Goal: Task Accomplishment & Management: Use online tool/utility

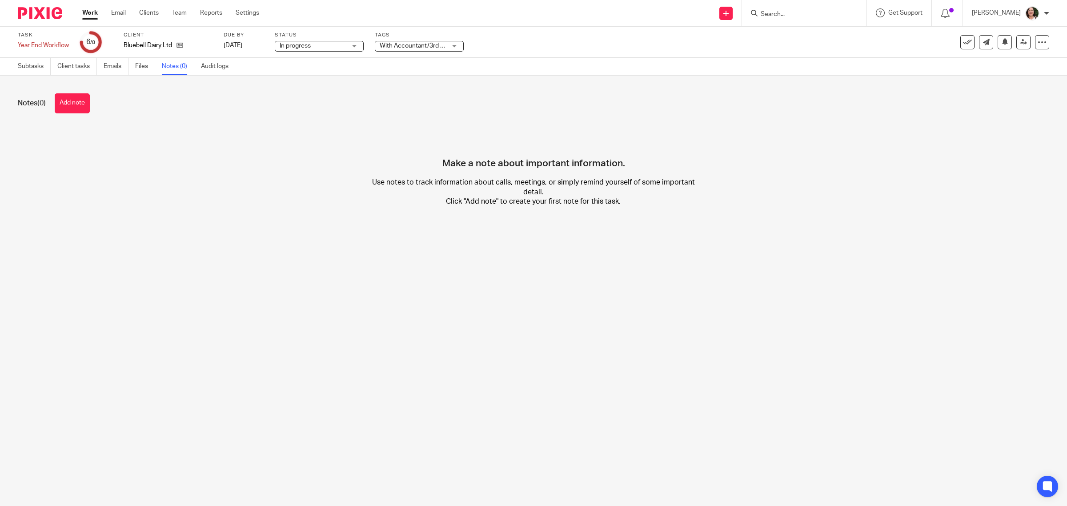
click at [86, 16] on link "Work" at bounding box center [90, 12] width 16 height 9
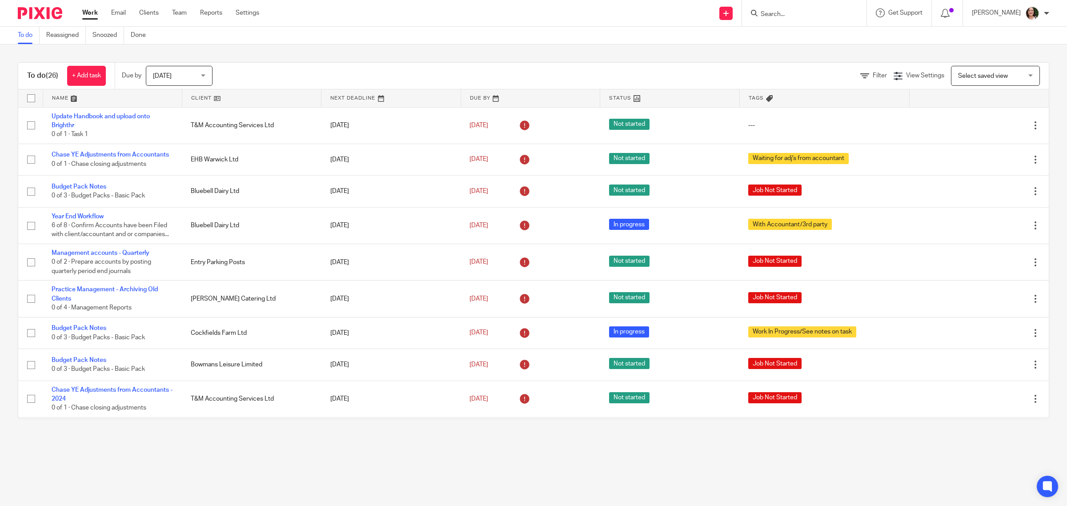
click at [204, 97] on link at bounding box center [251, 98] width 139 height 18
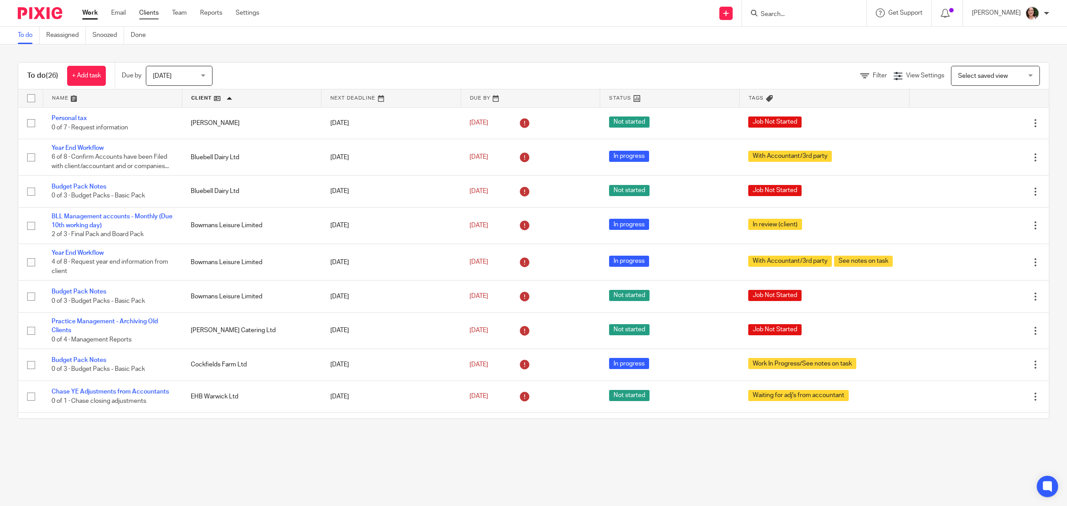
click at [159, 12] on ul "Work Email Clients Team Reports Settings" at bounding box center [177, 12] width 190 height 9
click at [797, 12] on input "Search" at bounding box center [800, 15] width 80 height 8
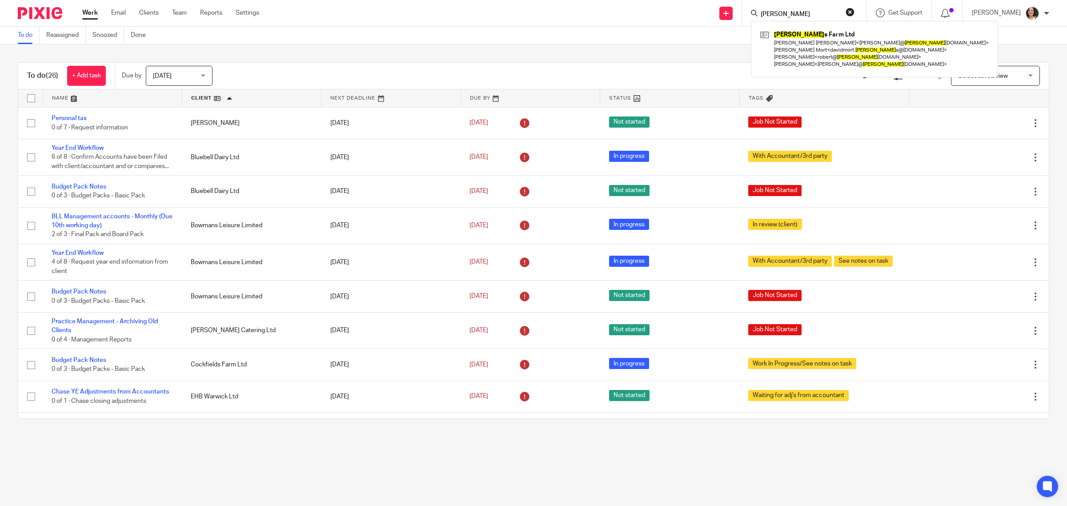
type input "cockfield"
click button "submit" at bounding box center [0, 0] width 0 height 0
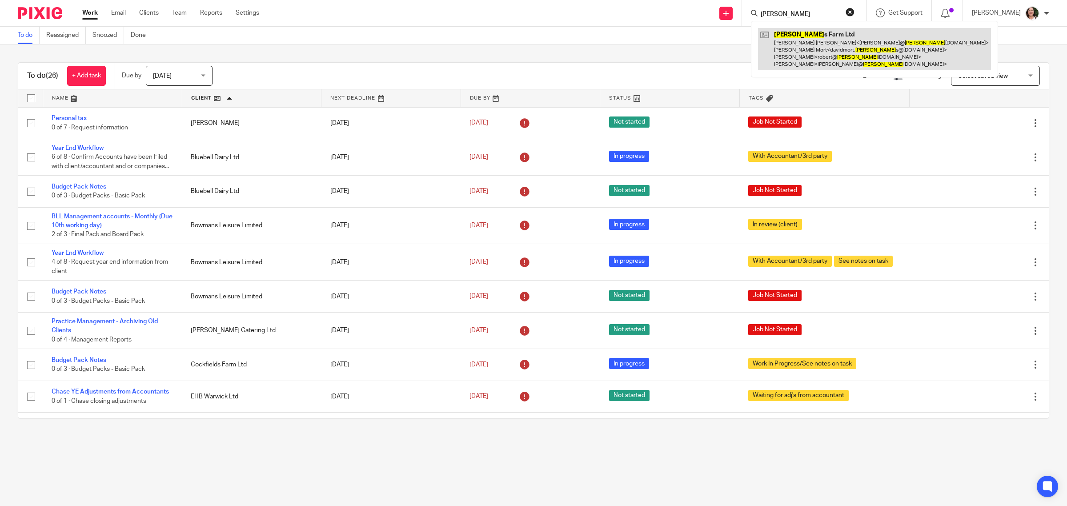
click at [826, 64] on link at bounding box center [874, 49] width 233 height 42
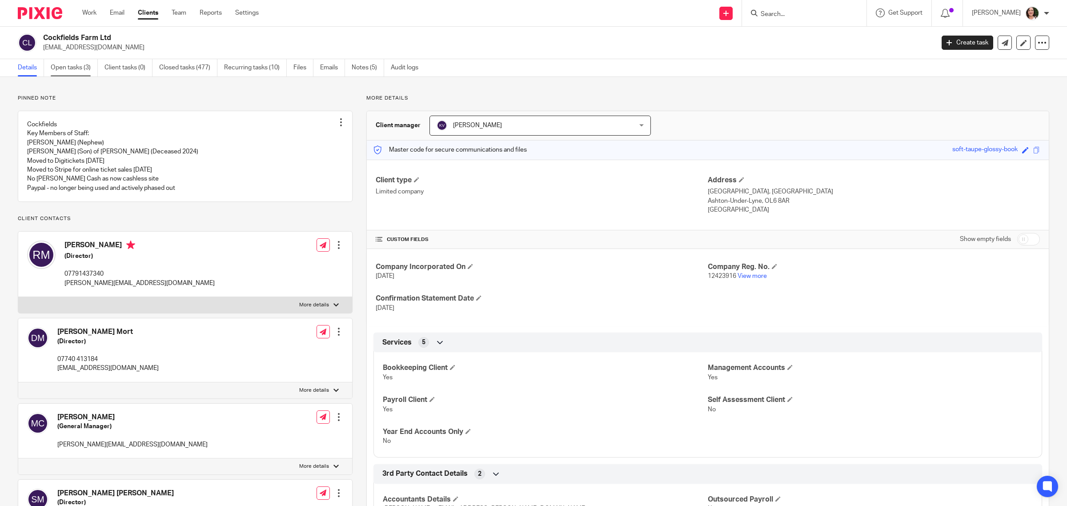
click at [70, 64] on link "Open tasks (3)" at bounding box center [74, 67] width 47 height 17
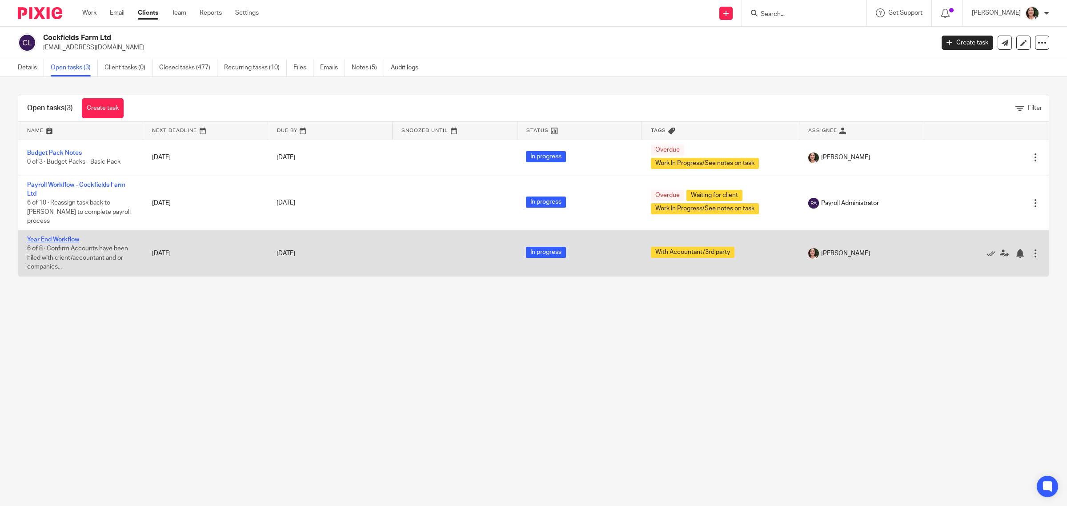
click at [78, 237] on link "Year End Workflow" at bounding box center [53, 240] width 52 height 6
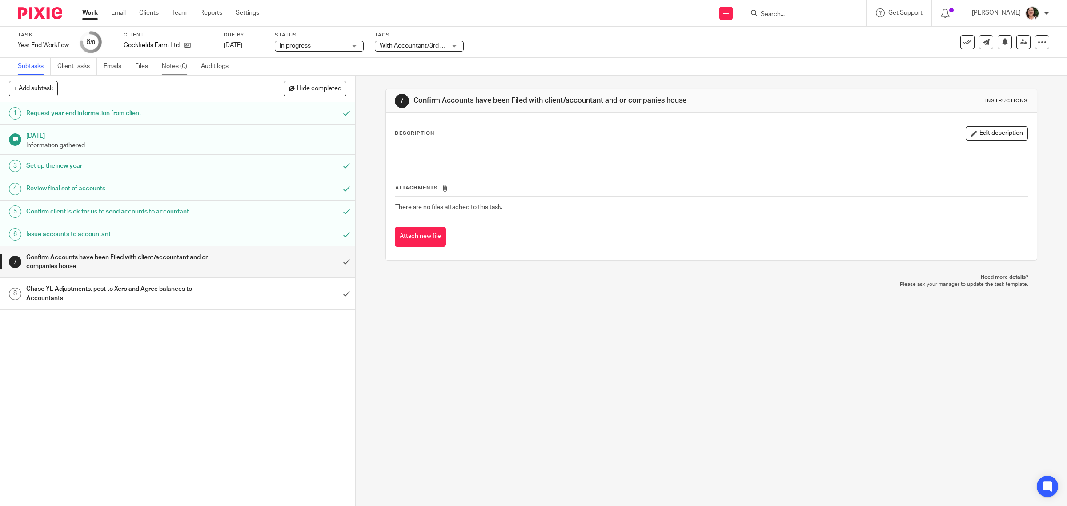
click at [187, 65] on link "Notes (0)" at bounding box center [178, 66] width 32 height 17
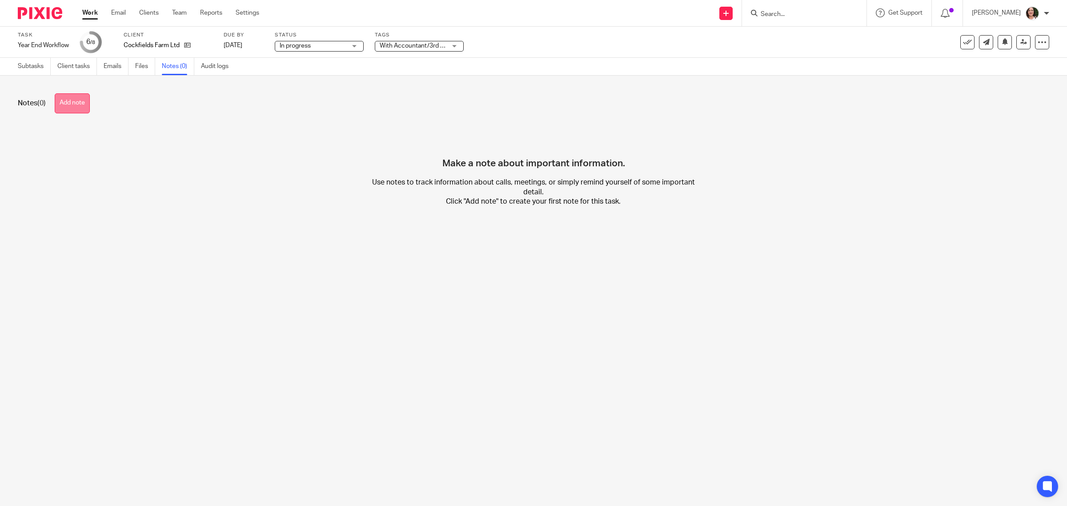
click at [87, 105] on button "Add note" at bounding box center [72, 103] width 35 height 20
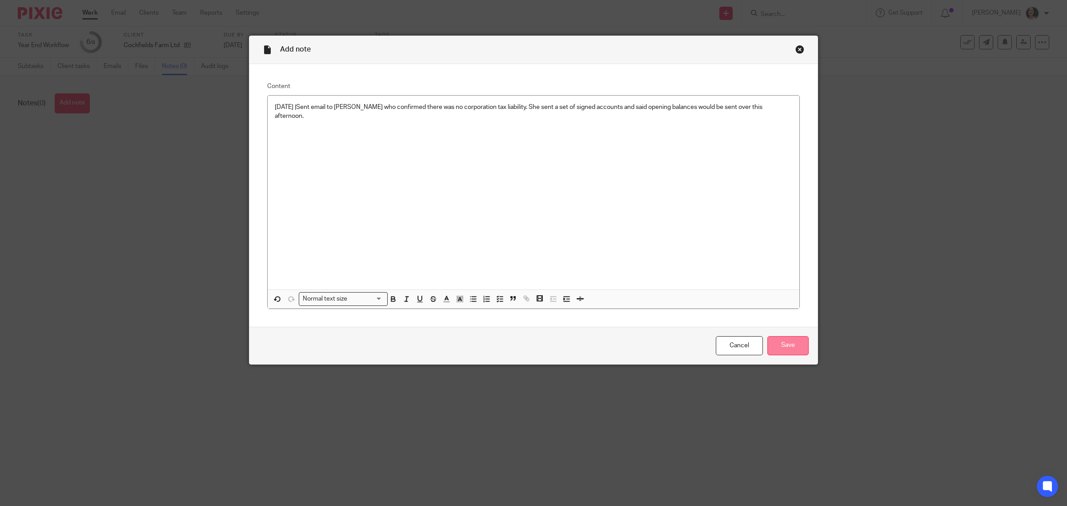
click at [785, 349] on input "Save" at bounding box center [788, 345] width 41 height 19
